Goal: Task Accomplishment & Management: Manage account settings

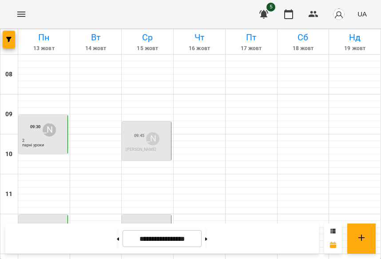
scroll to position [232, 0]
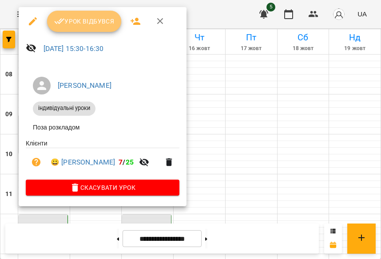
click at [77, 21] on span "Урок відбувся" at bounding box center [84, 21] width 60 height 11
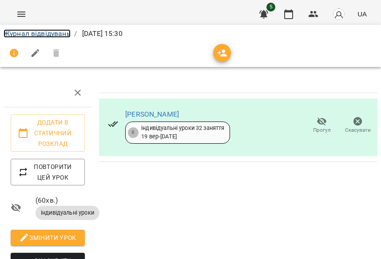
click at [34, 33] on link "Журнал відвідувань" at bounding box center [37, 33] width 67 height 8
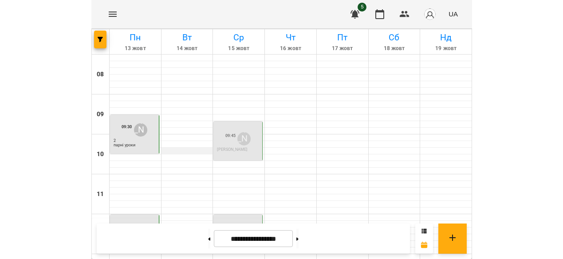
scroll to position [294, 0]
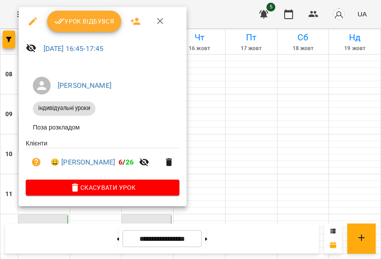
click at [227, 107] on div at bounding box center [190, 129] width 381 height 259
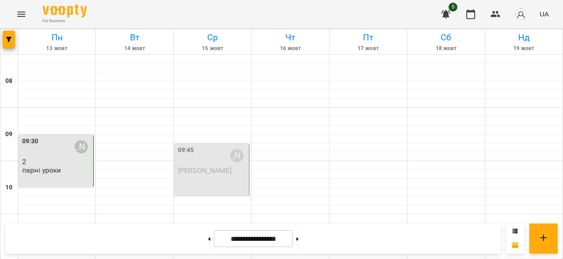
scroll to position [410, 0]
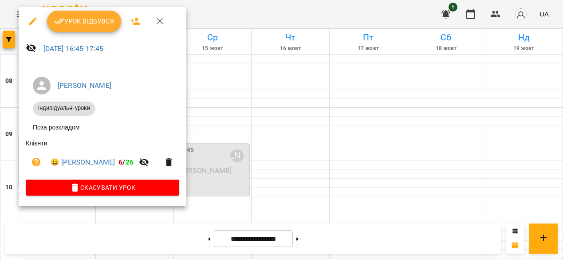
click at [80, 23] on span "Урок відбувся" at bounding box center [84, 21] width 60 height 11
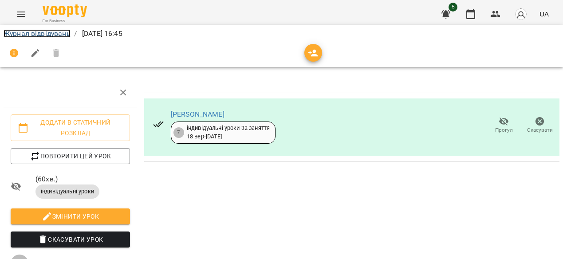
click at [32, 34] on link "Журнал відвідувань" at bounding box center [37, 33] width 67 height 8
